Goal: Task Accomplishment & Management: Use online tool/utility

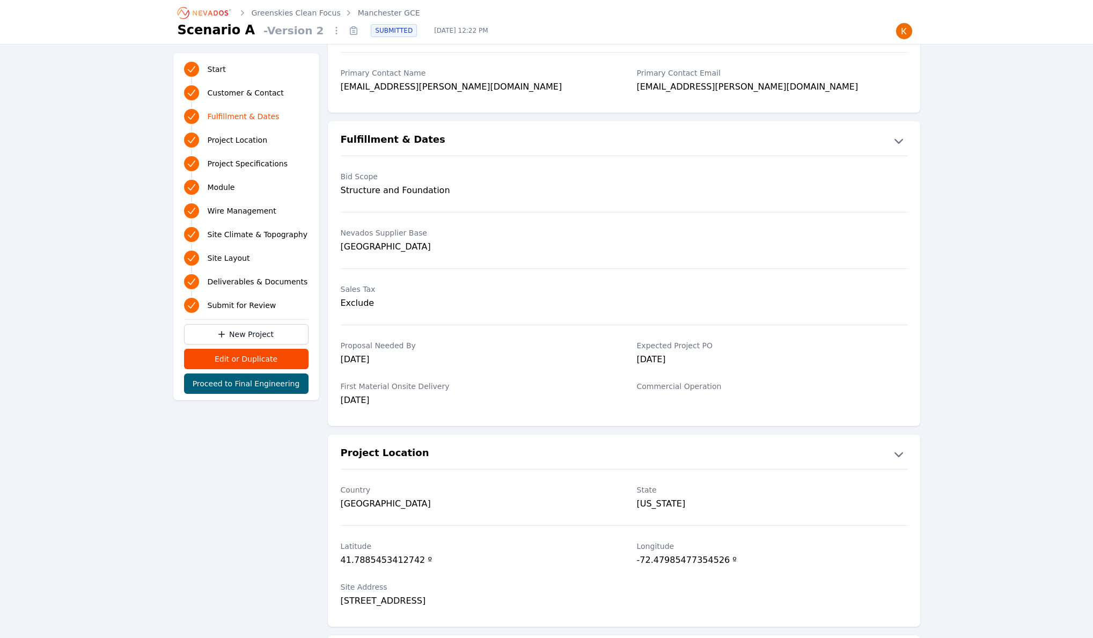
scroll to position [244, 0]
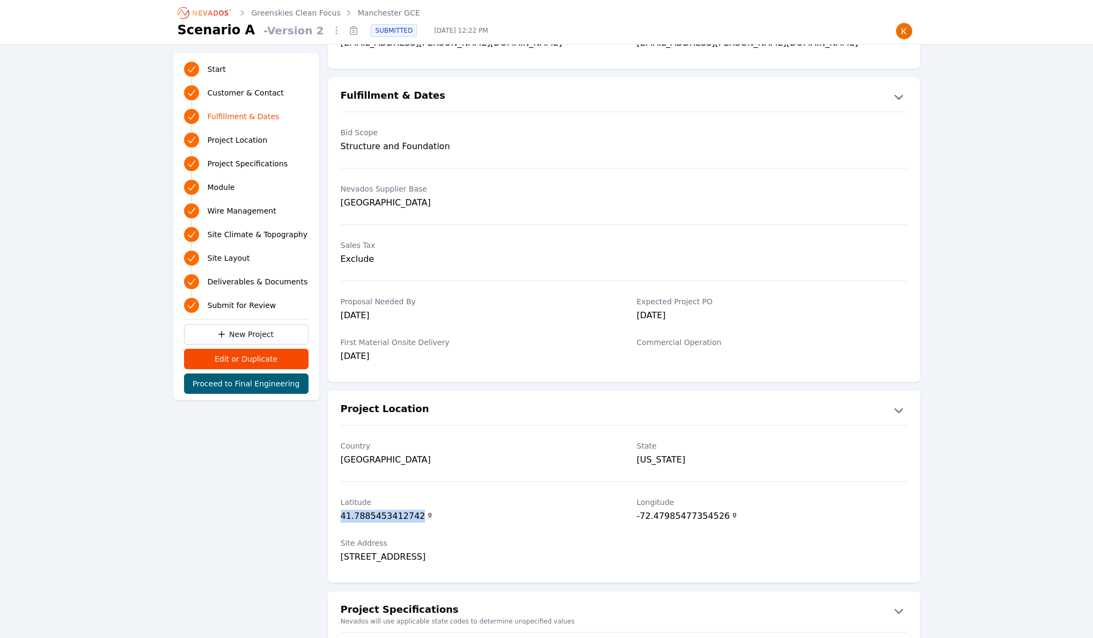
drag, startPoint x: 341, startPoint y: 516, endPoint x: 418, endPoint y: 519, distance: 77.3
click at [418, 519] on div "41.7885453412742 º" at bounding box center [476, 517] width 270 height 15
copy div "41.7885453412742"
drag, startPoint x: 634, startPoint y: 519, endPoint x: 726, endPoint y: 518, distance: 91.2
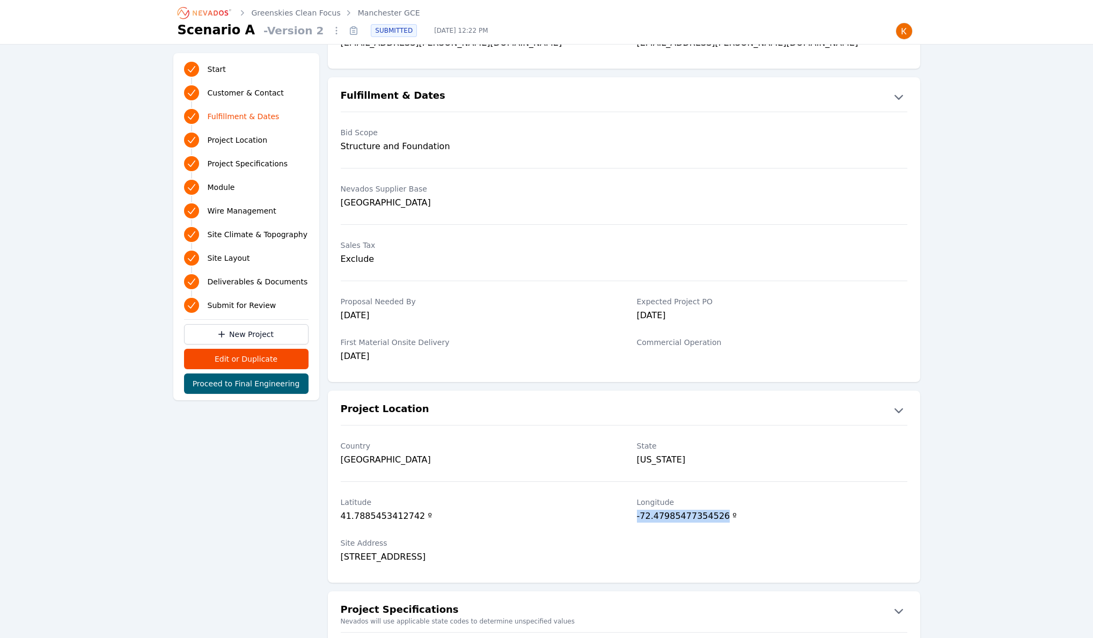
click at [726, 518] on div "[GEOGRAPHIC_DATA] º" at bounding box center [624, 511] width 592 height 41
copy div "-72.47985477354526"
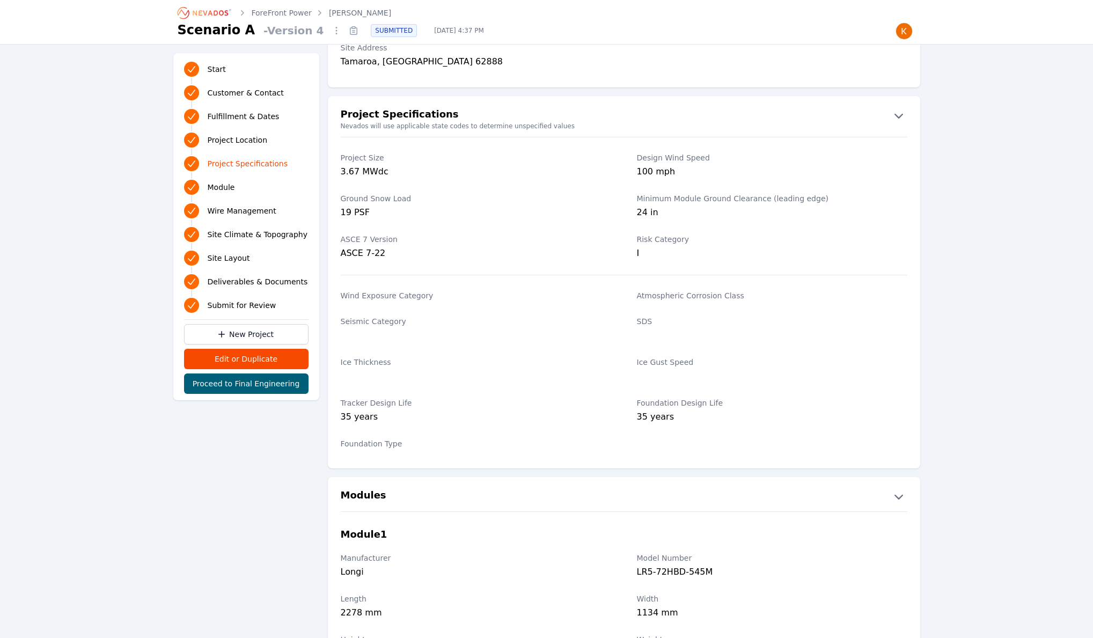
scroll to position [647, 0]
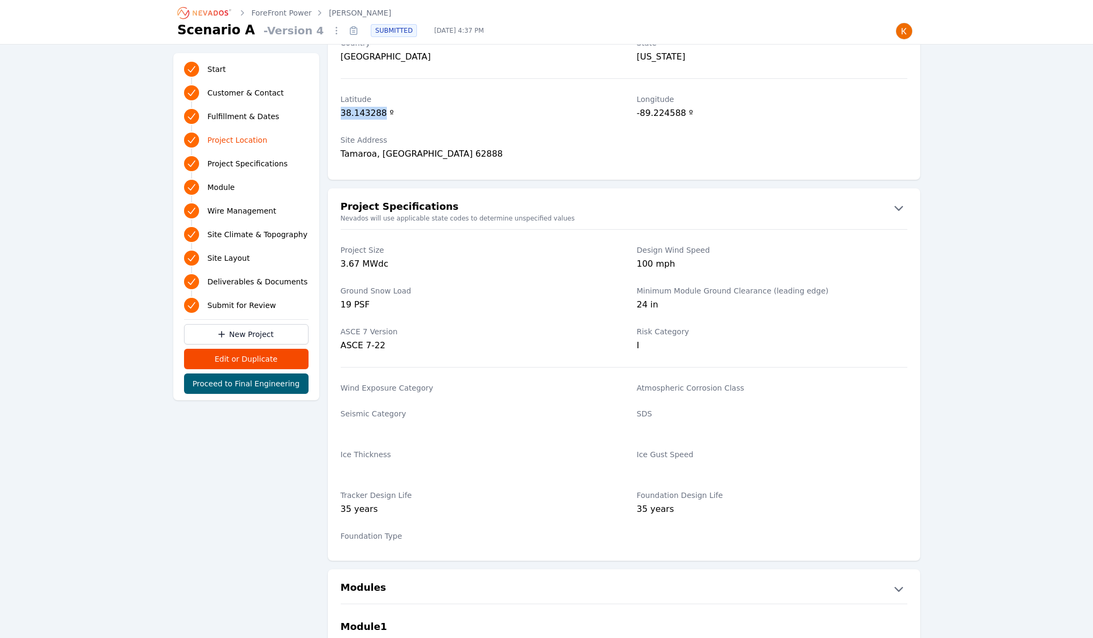
drag, startPoint x: 341, startPoint y: 114, endPoint x: 383, endPoint y: 112, distance: 42.4
click at [383, 112] on div "38.143288 º" at bounding box center [476, 114] width 270 height 15
copy div "38.143288"
drag, startPoint x: 631, startPoint y: 112, endPoint x: 685, endPoint y: 117, distance: 53.9
click at [685, 117] on div "[GEOGRAPHIC_DATA] º" at bounding box center [624, 107] width 592 height 41
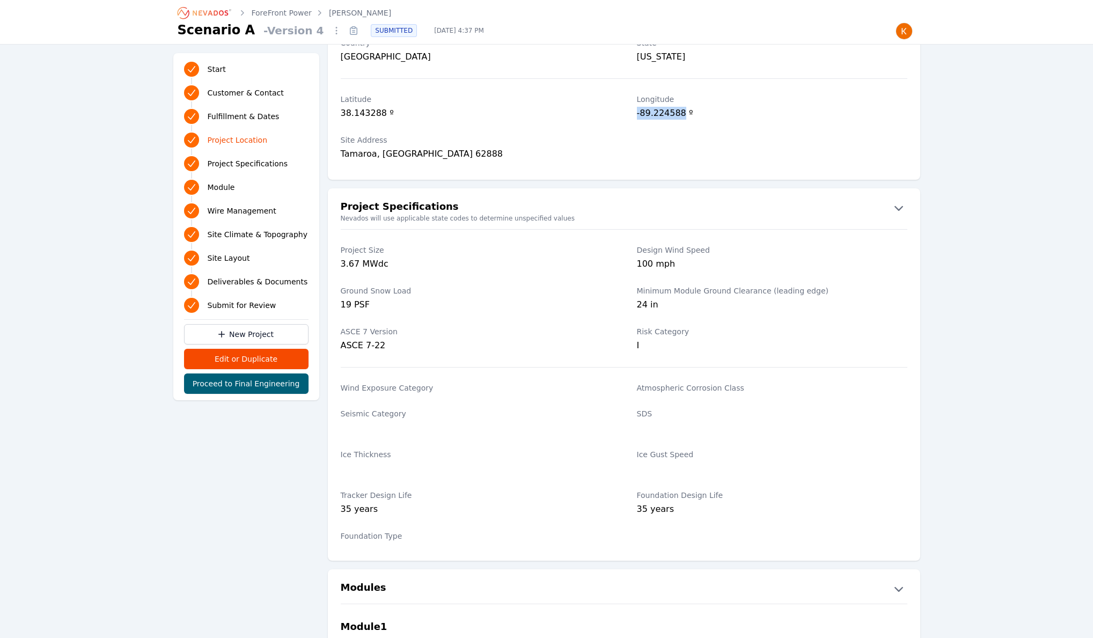
copy div "-89.224588"
click at [339, 111] on div "Latitude 38.143288 º Longitude -89.224588 º" at bounding box center [624, 107] width 592 height 41
drag, startPoint x: 339, startPoint y: 112, endPoint x: 384, endPoint y: 117, distance: 44.8
click at [384, 117] on div "Latitude 38.143288 º Longitude -89.224588 º" at bounding box center [624, 107] width 592 height 41
copy div "38.143288"
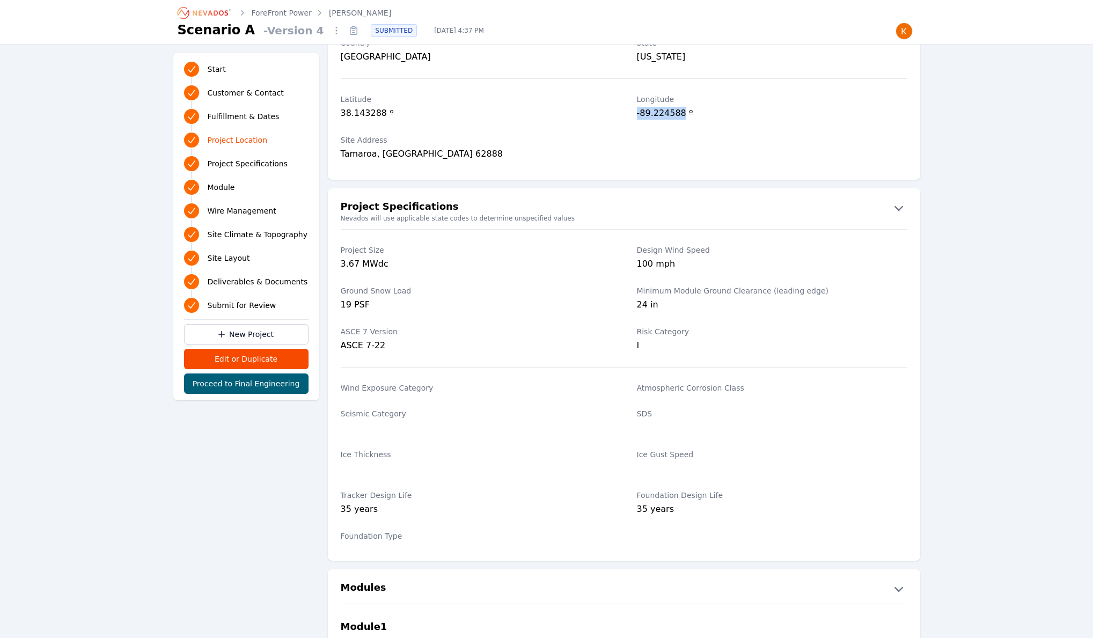
drag, startPoint x: 634, startPoint y: 111, endPoint x: 686, endPoint y: 111, distance: 51.5
click at [686, 111] on div "Latitude 38.143288 º Longitude -89.224588 º" at bounding box center [624, 107] width 592 height 41
copy div "-89.224588"
